Goal: Find specific page/section: Find specific page/section

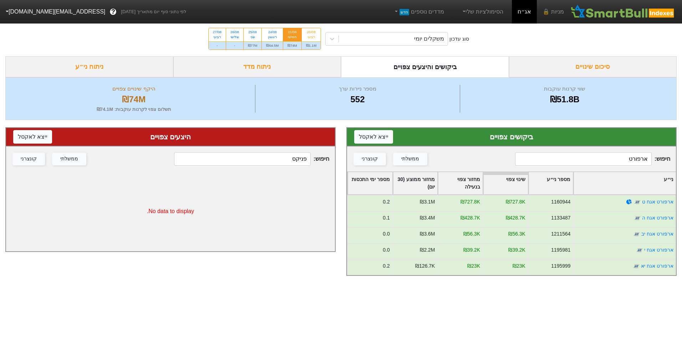
click at [391, 47] on div "סוג עדכון משקלים יומי 20/08 רביעי ₪1.1M 21/08 חמישי ₪74M 24/08 ראשון ₪64.5M 25/…" at bounding box center [341, 38] width 682 height 35
click at [394, 41] on div "משקלים יומי" at bounding box center [393, 38] width 109 height 13
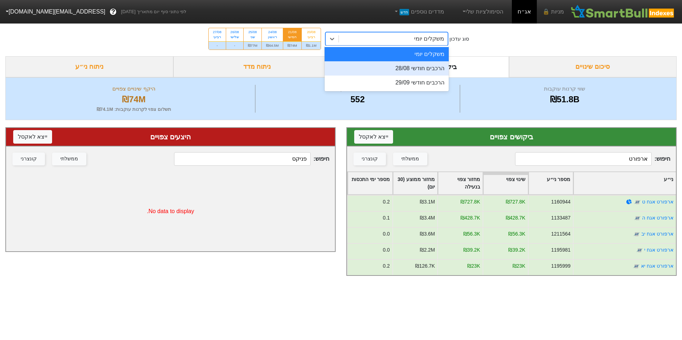
click at [395, 68] on div "הרכבים חודשי 28/08" at bounding box center [387, 68] width 124 height 14
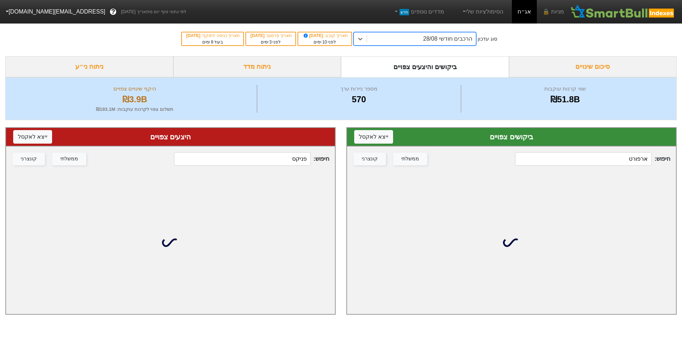
click at [593, 158] on input "ארפורט" at bounding box center [583, 159] width 136 height 14
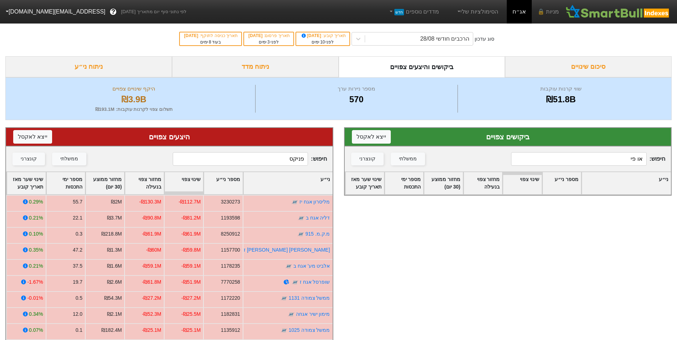
type input "או פי"
click at [506, 313] on div "ביקושים צפויים ייצא ל אקסל חיפוש : או פי ממשלתי קונצרני ני״ע מספר ני״ע שינוי צפ…" at bounding box center [508, 286] width 339 height 333
click at [623, 160] on input "או פי" at bounding box center [578, 159] width 135 height 14
click at [280, 159] on input "פניקס" at bounding box center [240, 159] width 135 height 14
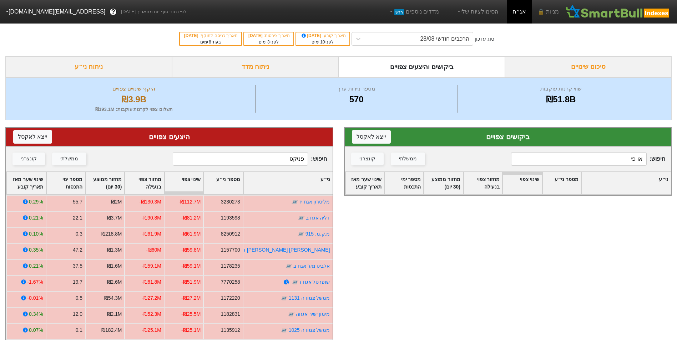
click at [280, 159] on input "פניקס" at bounding box center [240, 159] width 135 height 14
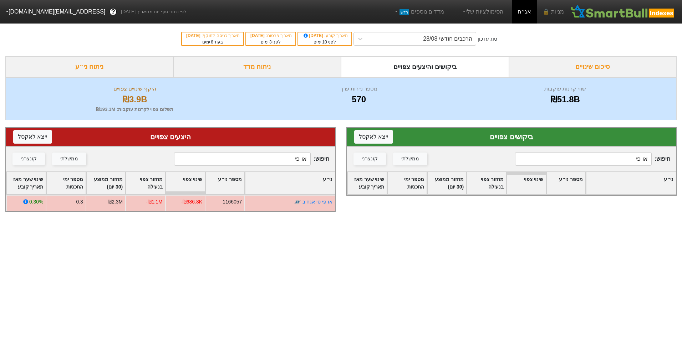
type input "או פי"
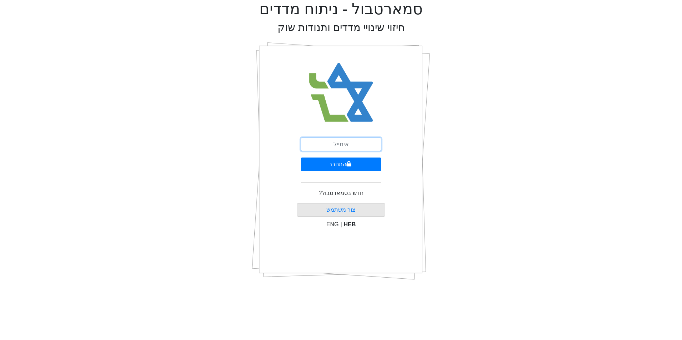
click at [310, 140] on input "email" at bounding box center [341, 145] width 81 height 14
type input "[EMAIL_ADDRESS][DOMAIN_NAME]"
click at [332, 170] on button "התחבר" at bounding box center [341, 165] width 81 height 14
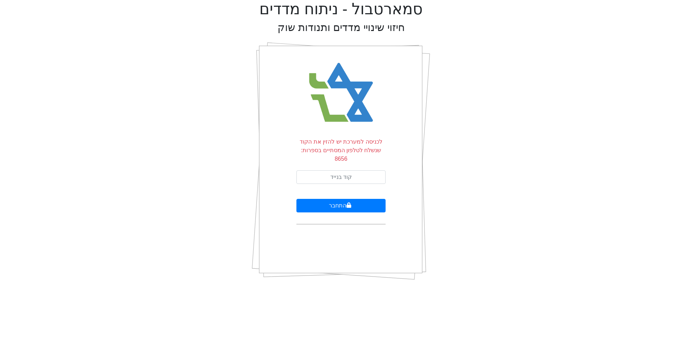
click at [343, 162] on form "לכניסה למערכת יש להזין את הקוד שנשלח לטלפון המסתיים בספרות: 8656 התחבר" at bounding box center [341, 181] width 89 height 87
click at [345, 171] on input "text" at bounding box center [341, 178] width 89 height 14
click at [367, 199] on button "התחבר" at bounding box center [341, 206] width 89 height 14
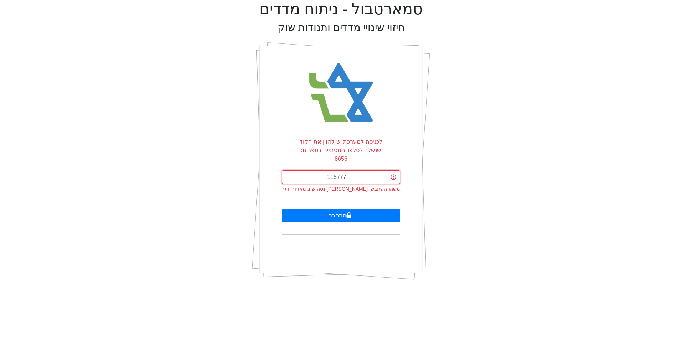
click at [355, 171] on input "115777" at bounding box center [341, 178] width 118 height 14
type input "537663"
click at [355, 209] on button "התחבר" at bounding box center [341, 216] width 118 height 14
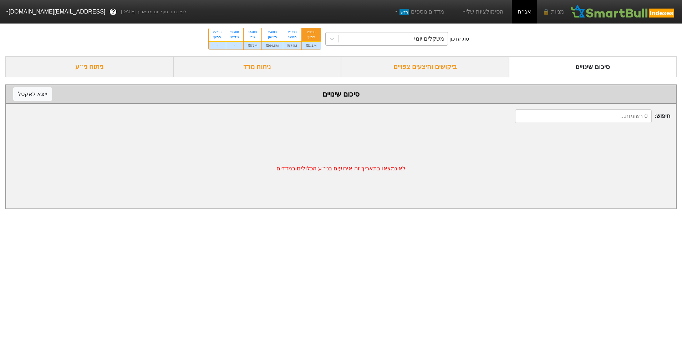
click at [384, 42] on div "משקלים יומי" at bounding box center [393, 38] width 109 height 13
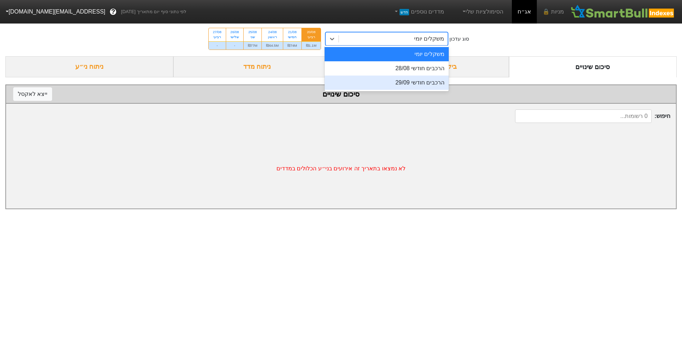
click at [390, 73] on div "הרכבים חודשי 28/08" at bounding box center [387, 68] width 124 height 14
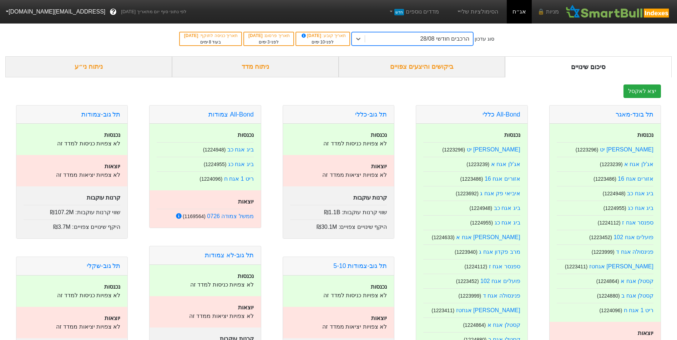
click at [396, 74] on div "ביקושים והיצעים צפויים" at bounding box center [422, 66] width 167 height 21
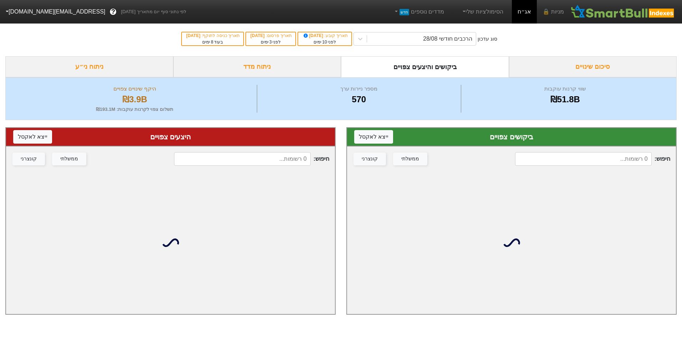
click at [570, 156] on input at bounding box center [583, 159] width 136 height 14
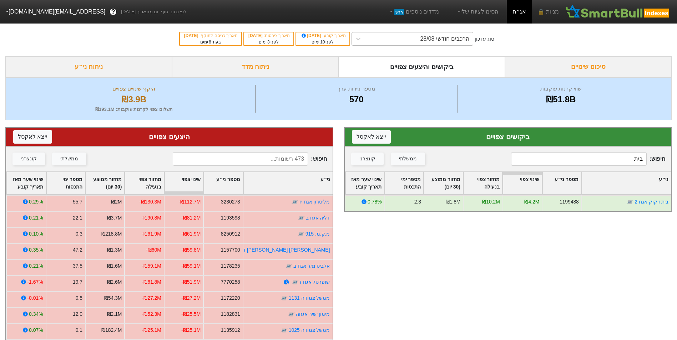
type input "בית"
click at [414, 43] on div "הרכבים חודשי 28/08" at bounding box center [419, 38] width 108 height 13
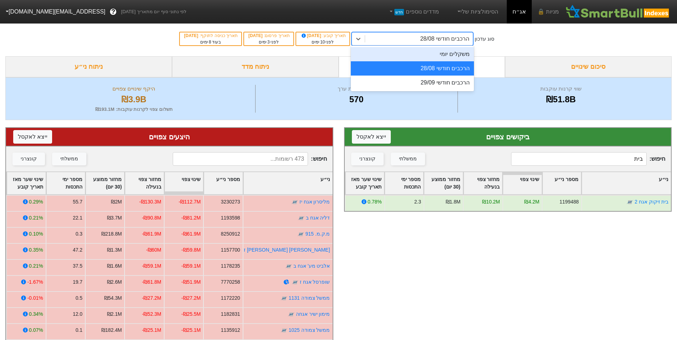
click at [414, 60] on div "משקלים יומי" at bounding box center [412, 54] width 123 height 14
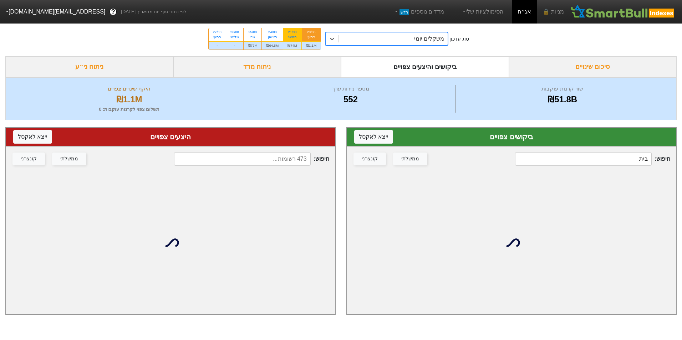
click at [295, 46] on div "₪74M" at bounding box center [292, 45] width 18 height 8
click at [292, 33] on input "21/08 חמישי ₪74M" at bounding box center [290, 30] width 5 height 5
radio input "true"
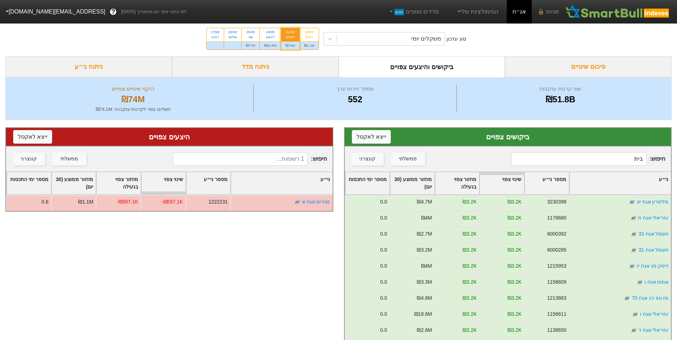
click at [592, 155] on input "בית" at bounding box center [578, 159] width 135 height 14
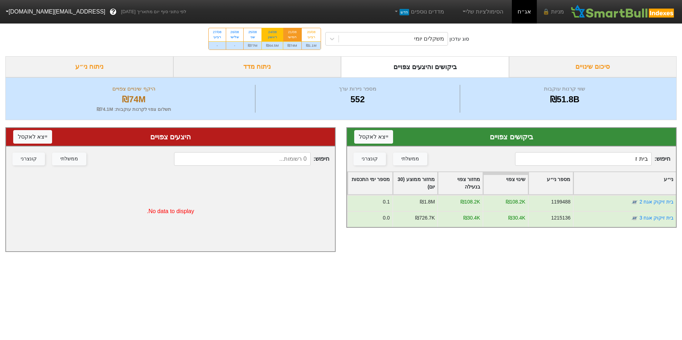
type input "בית ז"
click at [279, 42] on div "₪64.5M" at bounding box center [272, 45] width 21 height 8
click at [273, 33] on input "24/08 ראשון ₪64.5M" at bounding box center [270, 30] width 5 height 5
radio input "true"
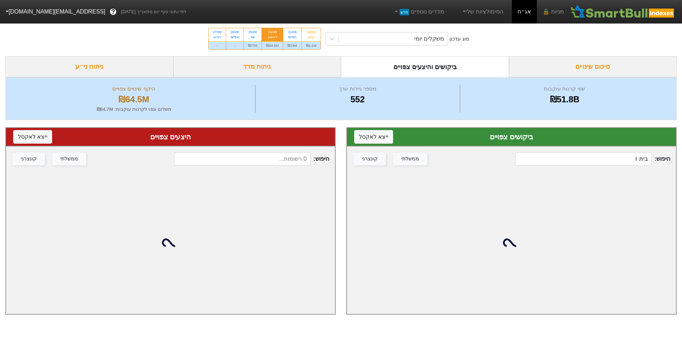
click at [607, 161] on input "בית ז" at bounding box center [583, 159] width 136 height 14
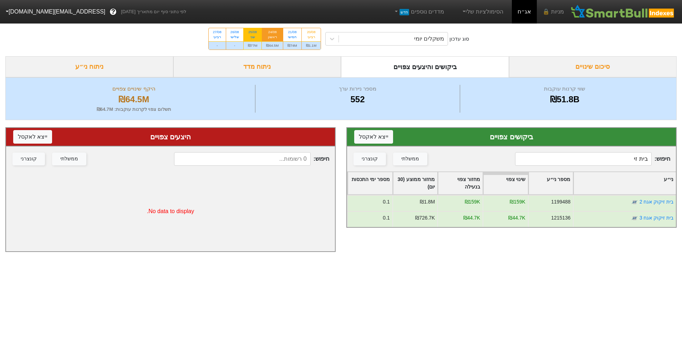
type input "בית זי"
click at [258, 42] on div "₪77M" at bounding box center [253, 45] width 18 height 8
click at [253, 33] on input "25/08 שני ₪77M" at bounding box center [250, 30] width 5 height 5
radio input "true"
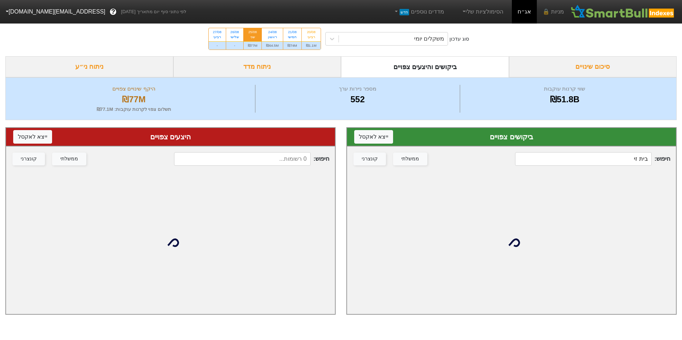
click at [591, 160] on input "בית זי" at bounding box center [583, 159] width 136 height 14
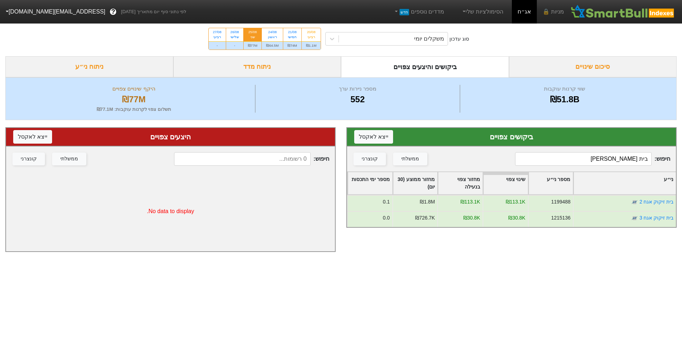
click at [619, 159] on input "בית [PERSON_NAME]" at bounding box center [583, 159] width 136 height 14
type input "[PERSON_NAME]"
click at [281, 44] on div "₪64.5M" at bounding box center [272, 45] width 21 height 8
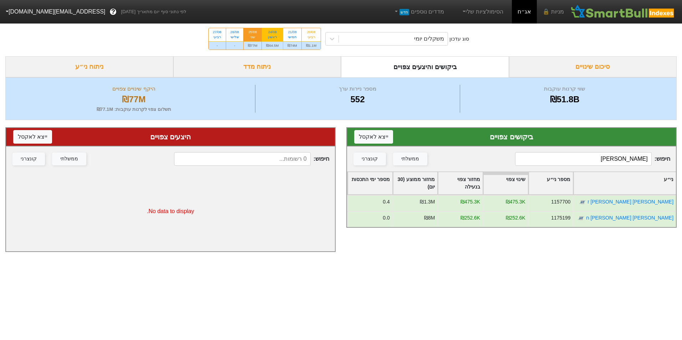
click at [273, 33] on input "24/08 ראשון ₪64.5M" at bounding box center [270, 30] width 5 height 5
radio input "true"
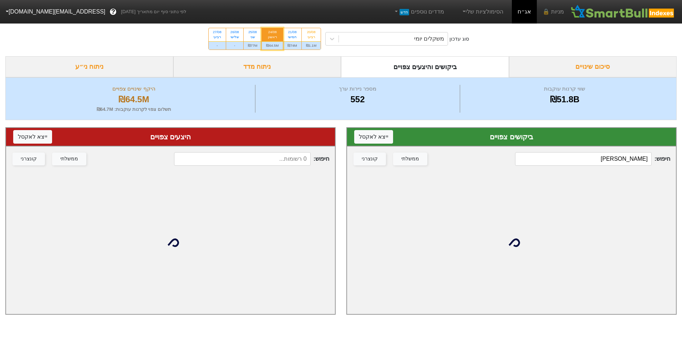
click at [627, 161] on input "[PERSON_NAME]" at bounding box center [583, 159] width 136 height 14
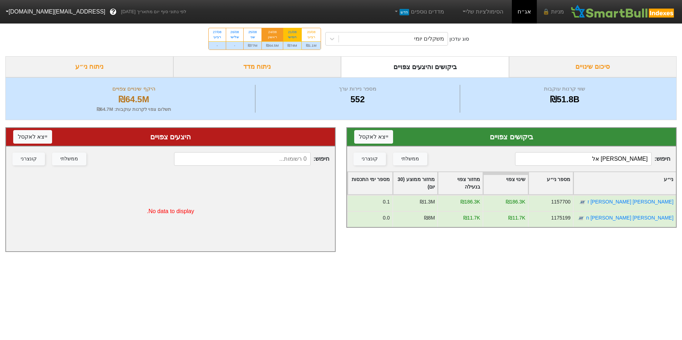
type input "[PERSON_NAME] אל"
click at [296, 45] on div "₪74M" at bounding box center [292, 45] width 18 height 8
click at [292, 33] on input "21/08 חמישי ₪74M" at bounding box center [290, 30] width 5 height 5
radio input "true"
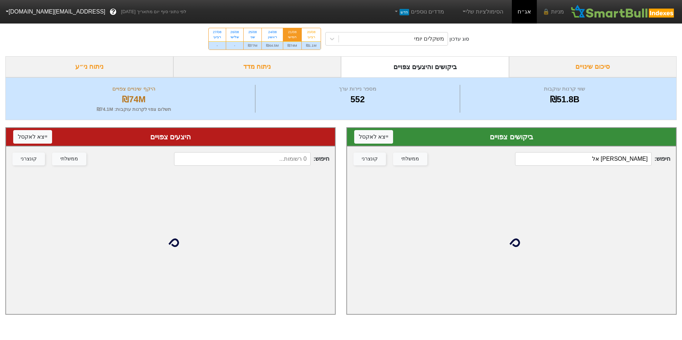
click at [600, 161] on input "[PERSON_NAME] אל" at bounding box center [583, 159] width 136 height 14
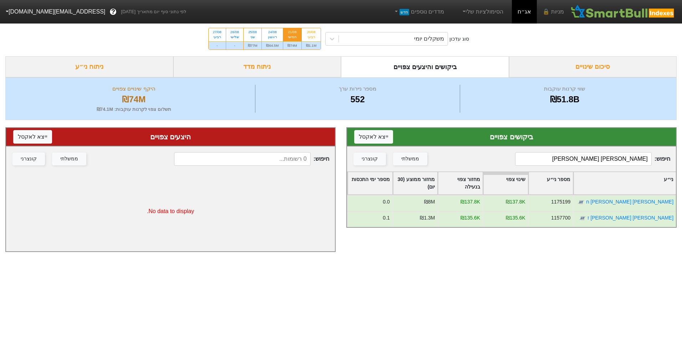
type input "[PERSON_NAME] [PERSON_NAME]"
click at [376, 49] on div "סוג עדכון משקלים יומי 20/08 רביעי ₪1.1M 21/08 חמישי ₪74M 24/08 ראשון ₪64.5M 25/…" at bounding box center [341, 38] width 682 height 35
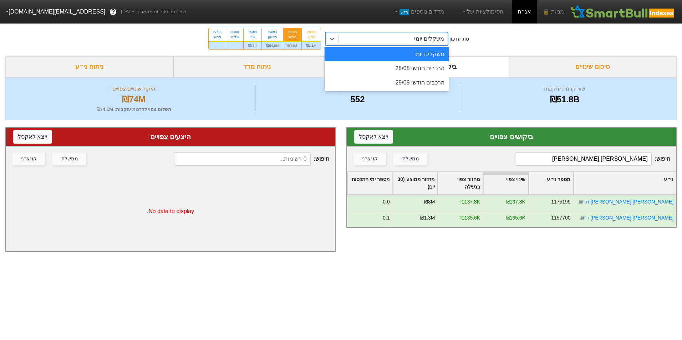
drag, startPoint x: 386, startPoint y: 34, endPoint x: 390, endPoint y: 47, distance: 14.5
click at [386, 35] on div "משקלים יומי" at bounding box center [393, 38] width 109 height 13
click at [400, 70] on div "הרכבים חודשי 28/08" at bounding box center [387, 68] width 124 height 14
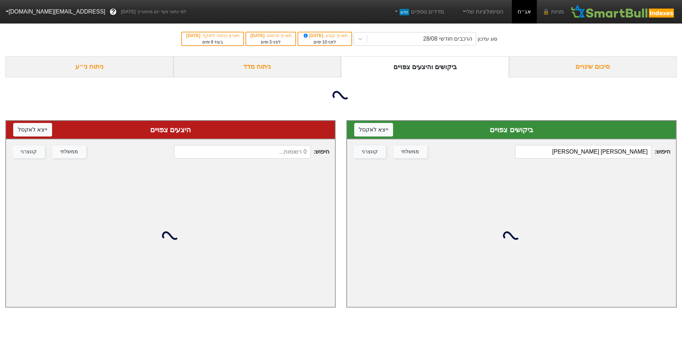
click at [255, 156] on input at bounding box center [242, 152] width 136 height 14
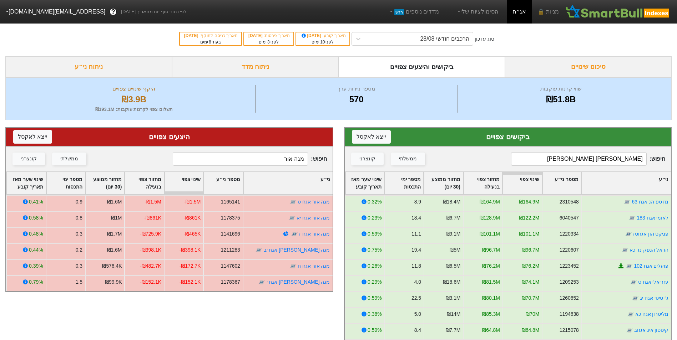
type input "מגה אור"
